Goal: Task Accomplishment & Management: Manage account settings

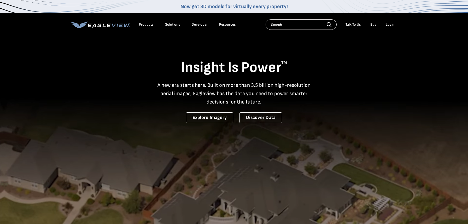
click at [388, 25] on div "Login" at bounding box center [390, 24] width 9 height 5
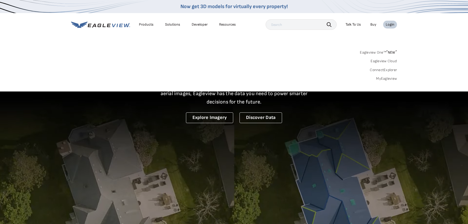
click at [384, 82] on div "Search Products Our Product Areas Imagery 1-Inch GSD Aerial Imagery *" at bounding box center [234, 66] width 468 height 49
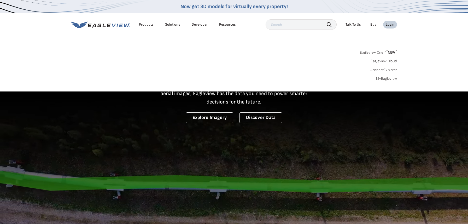
click at [383, 78] on link "MyEagleview" at bounding box center [386, 78] width 21 height 5
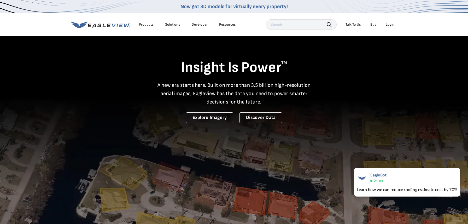
click at [355, 24] on div "Talk To Us" at bounding box center [352, 24] width 15 height 5
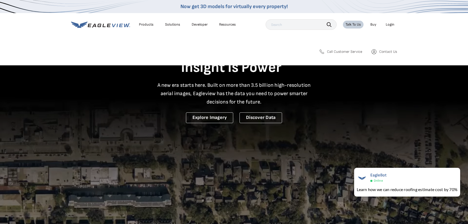
click at [345, 52] on span "Call Customer Service" at bounding box center [345, 51] width 36 height 5
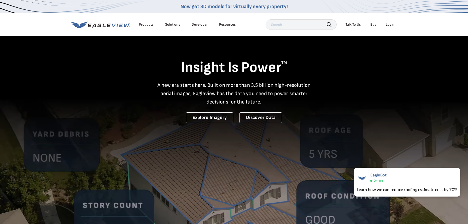
click at [349, 78] on div "Insight Is Power TM A new era starts here. Built on more than 3.5 billion high-…" at bounding box center [234, 79] width 326 height 87
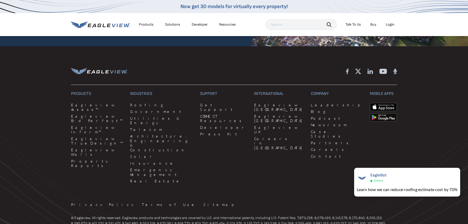
scroll to position [1433, 0]
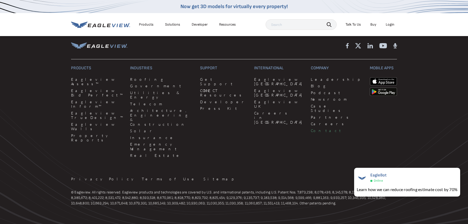
click at [311, 128] on link "Contact" at bounding box center [337, 130] width 53 height 5
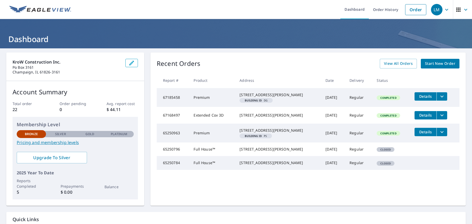
click at [439, 118] on icon "filesDropdownBtn-67168497" at bounding box center [442, 115] width 6 height 6
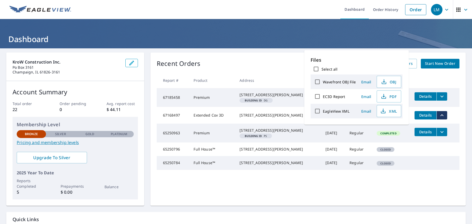
click at [253, 118] on div "[STREET_ADDRESS][PERSON_NAME]" at bounding box center [278, 115] width 78 height 5
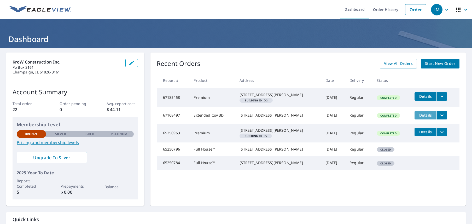
click at [419, 118] on span "Details" at bounding box center [426, 115] width 16 height 5
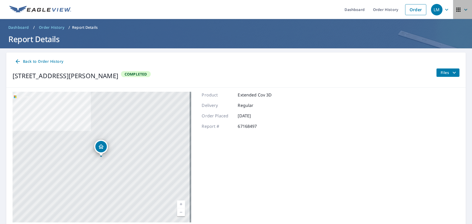
click at [462, 9] on icon "button" at bounding box center [465, 10] width 6 height 6
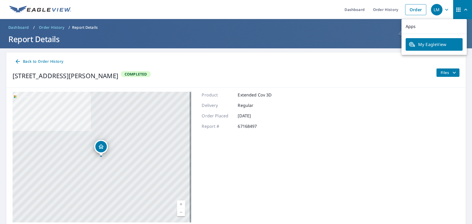
click at [448, 9] on button "LM" at bounding box center [441, 9] width 24 height 19
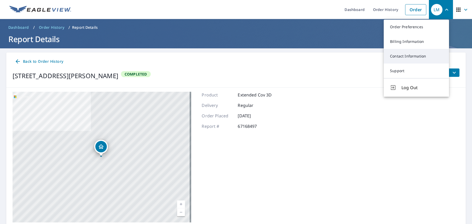
click at [424, 55] on link "Contact Information" at bounding box center [416, 56] width 65 height 15
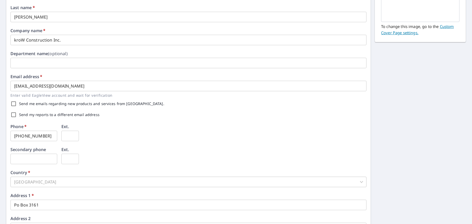
scroll to position [144, 0]
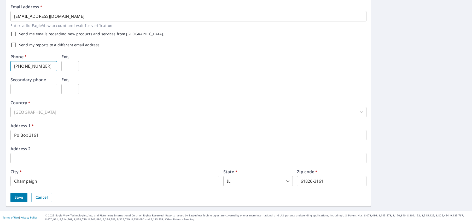
drag, startPoint x: 49, startPoint y: 63, endPoint x: 23, endPoint y: 65, distance: 26.2
click at [23, 65] on input "217-390-6896" at bounding box center [33, 66] width 47 height 10
type input "217-355-1590"
click at [15, 195] on span "Save" at bounding box center [19, 197] width 9 height 7
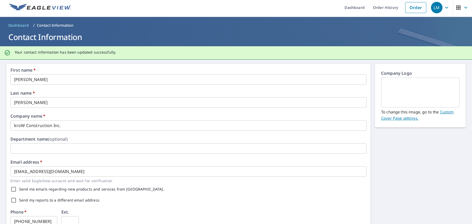
scroll to position [0, 0]
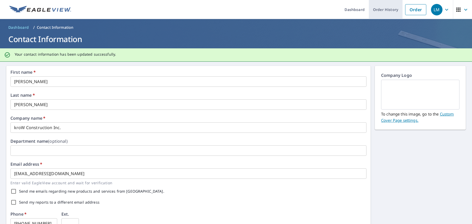
click at [379, 10] on link "Order History" at bounding box center [386, 9] width 34 height 19
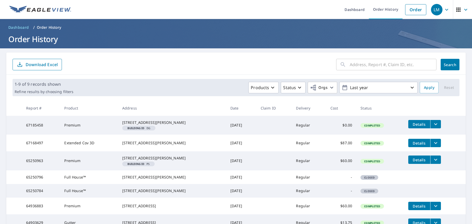
click at [310, 63] on form "​ Search Download Excel" at bounding box center [236, 64] width 447 height 11
click at [301, 60] on form "​ Search Download Excel" at bounding box center [236, 64] width 447 height 11
click at [462, 8] on icon "button" at bounding box center [465, 10] width 6 height 6
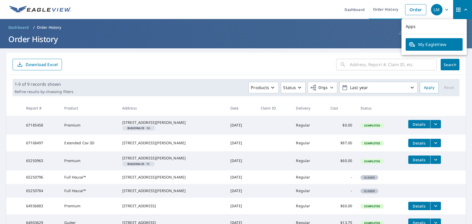
click at [444, 10] on icon "button" at bounding box center [446, 10] width 6 height 6
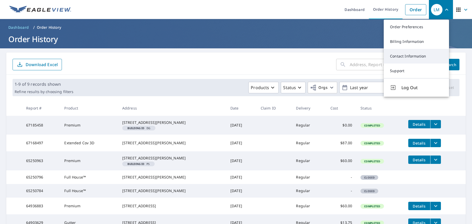
click at [409, 55] on link "Contact Information" at bounding box center [416, 56] width 65 height 15
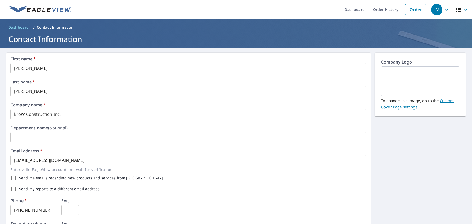
click at [443, 8] on icon "button" at bounding box center [446, 10] width 6 height 6
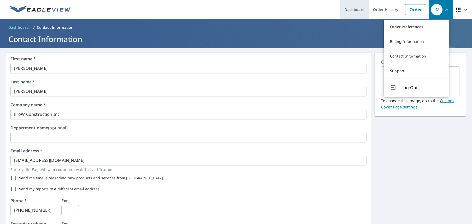
click at [355, 7] on link "Dashboard" at bounding box center [354, 9] width 28 height 19
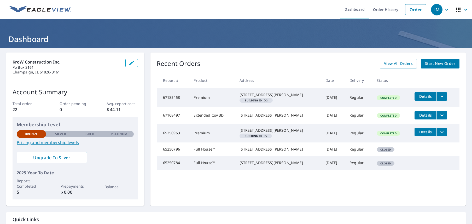
click at [330, 40] on h1 "Dashboard" at bounding box center [235, 39] width 459 height 11
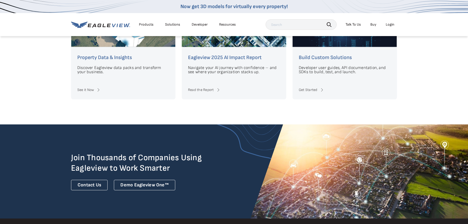
scroll to position [1350, 0]
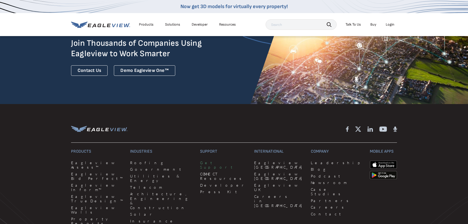
click at [200, 160] on link "Get Support" at bounding box center [224, 164] width 48 height 9
